Goal: Task Accomplishment & Management: Manage account settings

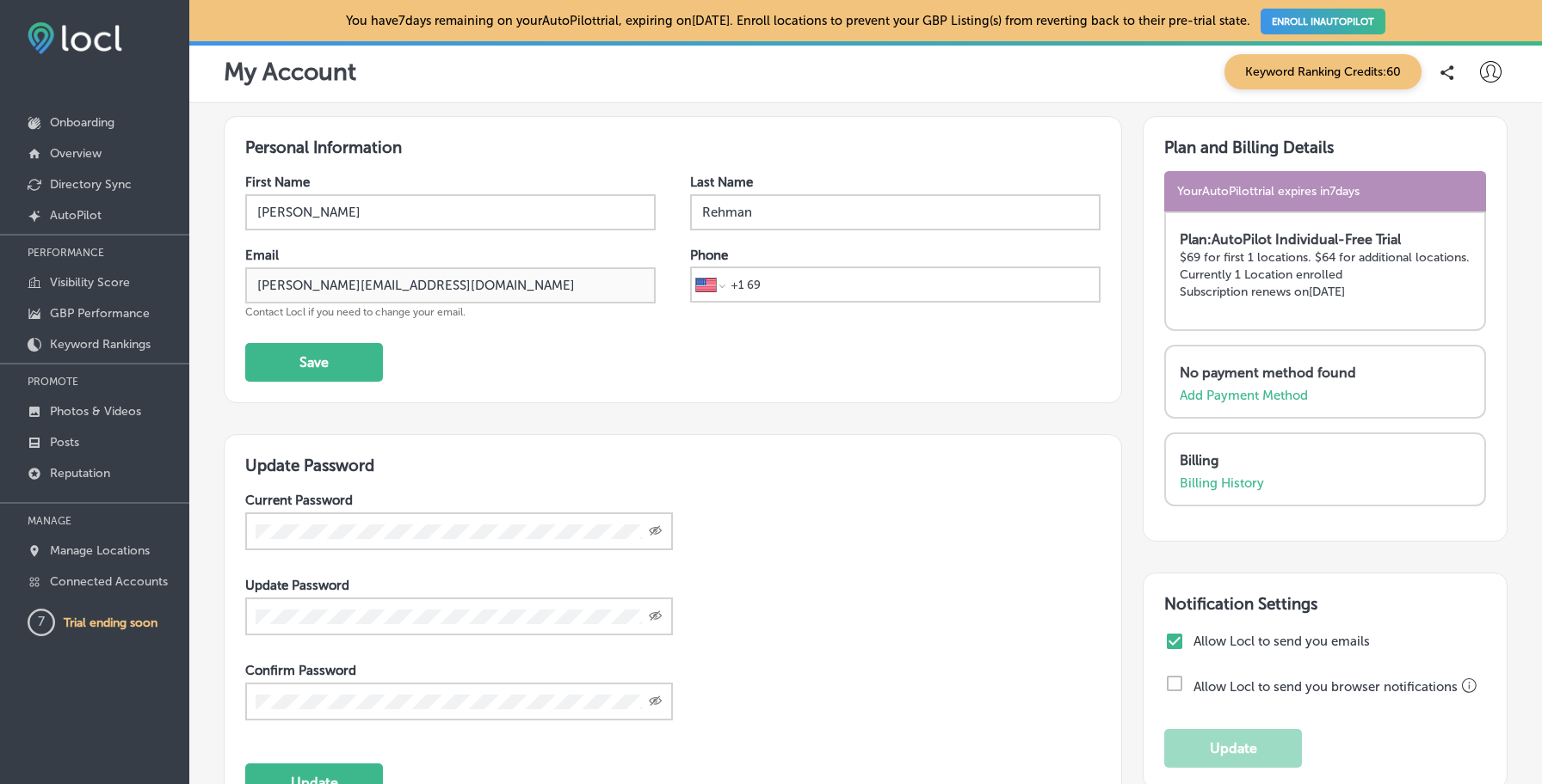
select select "US"
click at [1494, 73] on icon at bounding box center [1491, 71] width 22 height 22
click at [629, 360] on div at bounding box center [771, 392] width 1542 height 784
click at [115, 472] on link "Reputation" at bounding box center [94, 472] width 189 height 31
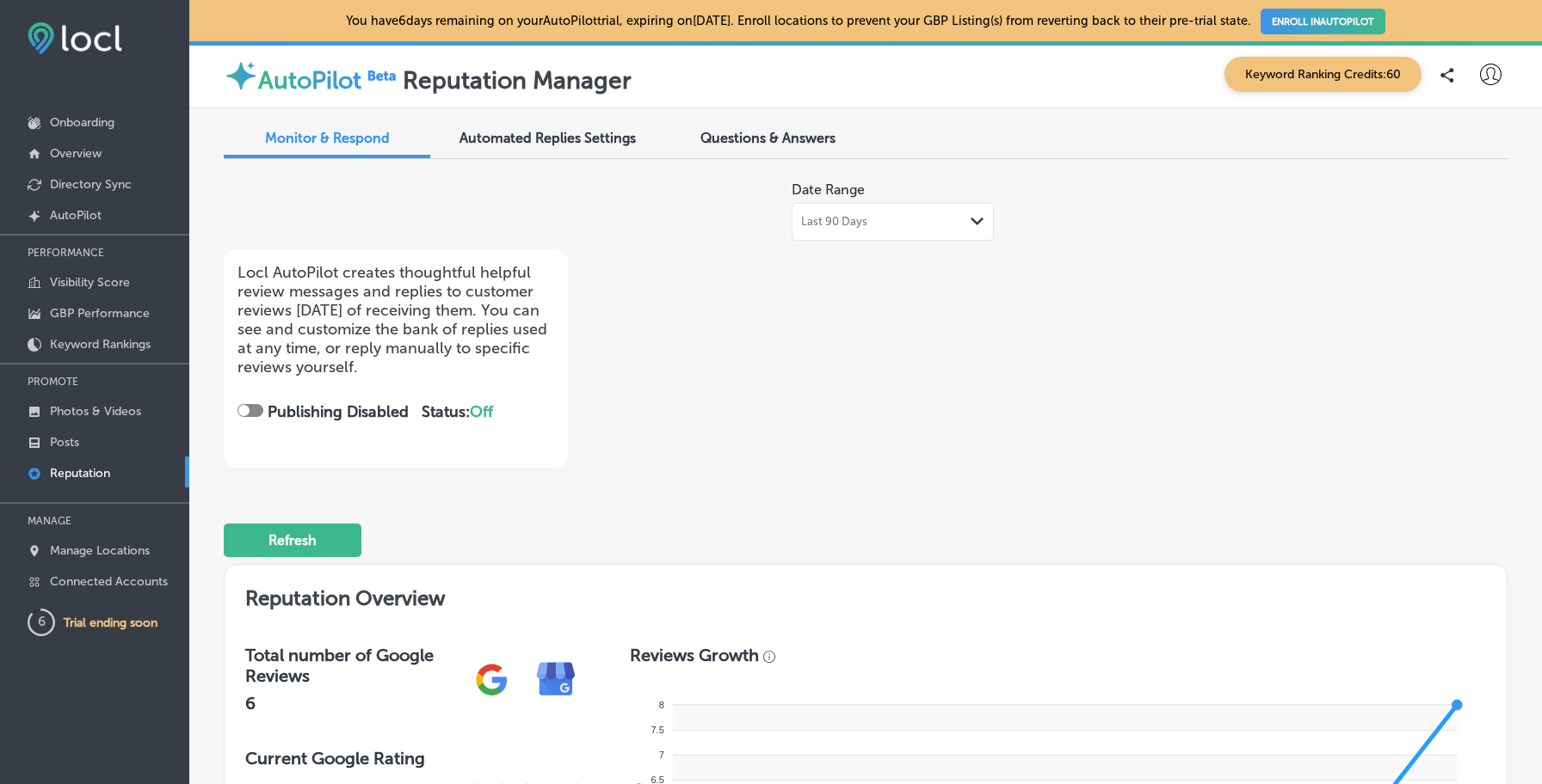
click at [520, 157] on div "Automated Replies Settings" at bounding box center [547, 140] width 206 height 37
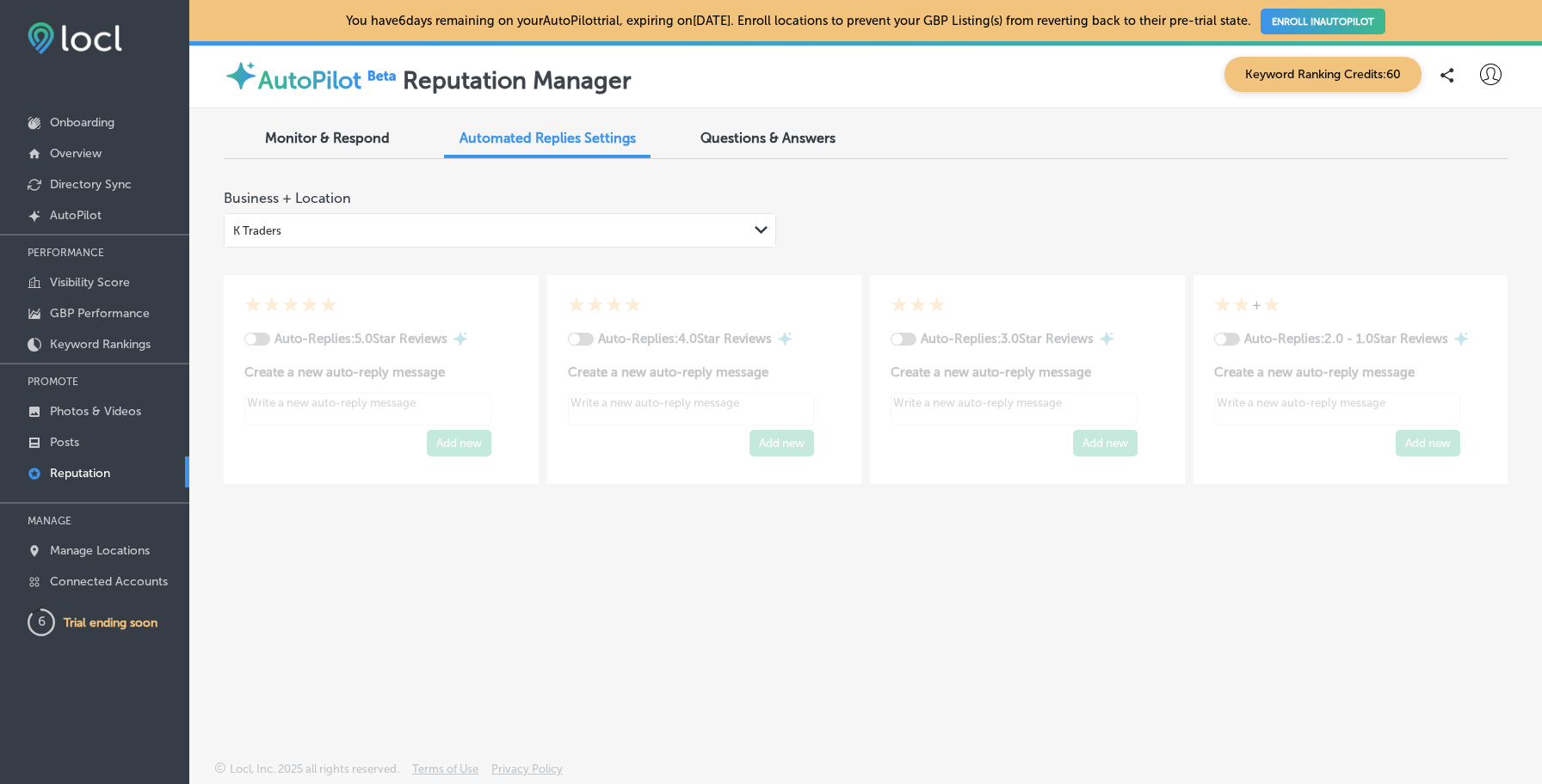
type textarea "x"
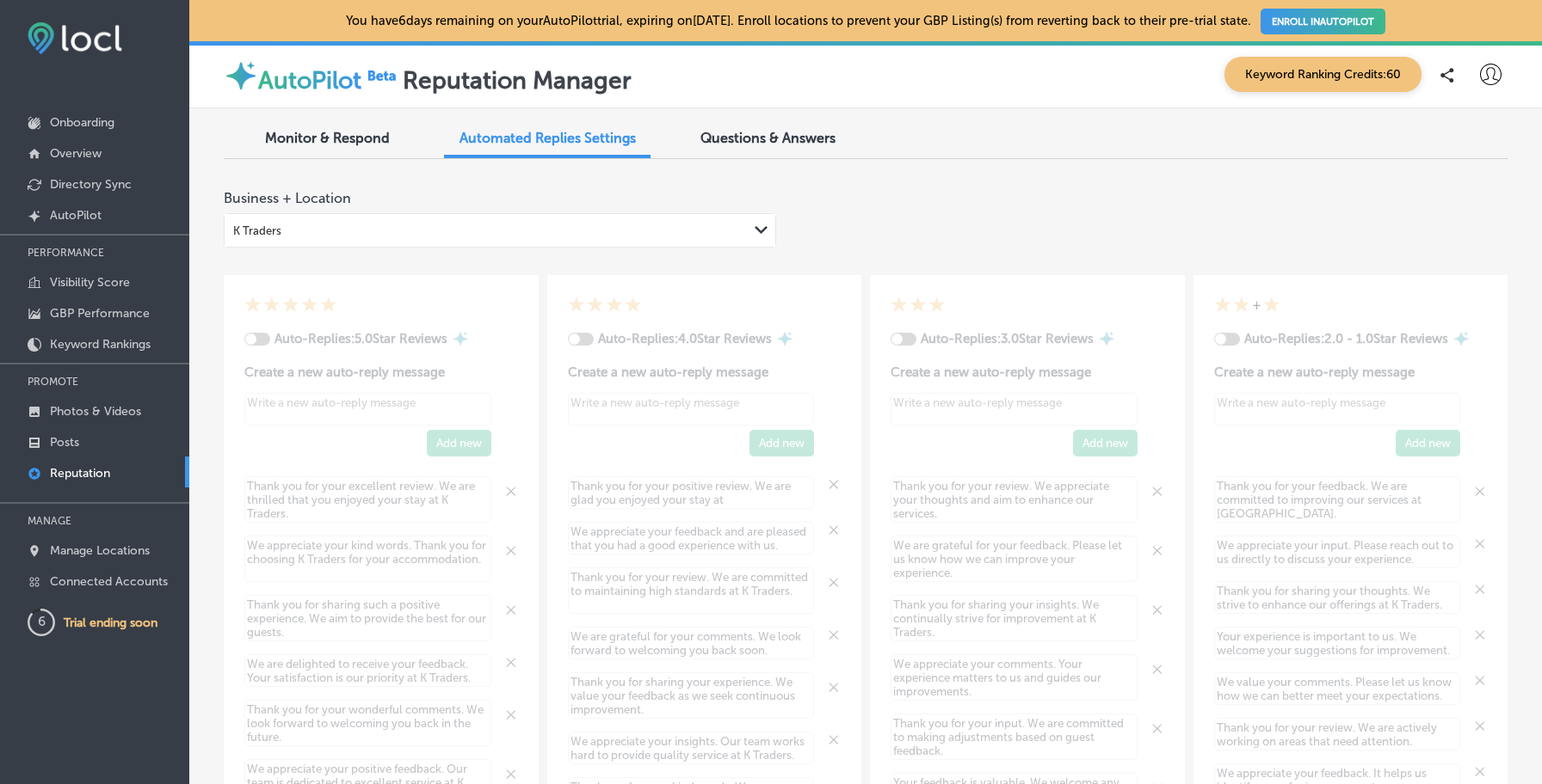
click at [376, 138] on span "Monitor & Respond" at bounding box center [327, 138] width 125 height 16
